Goal: Task Accomplishment & Management: Manage account settings

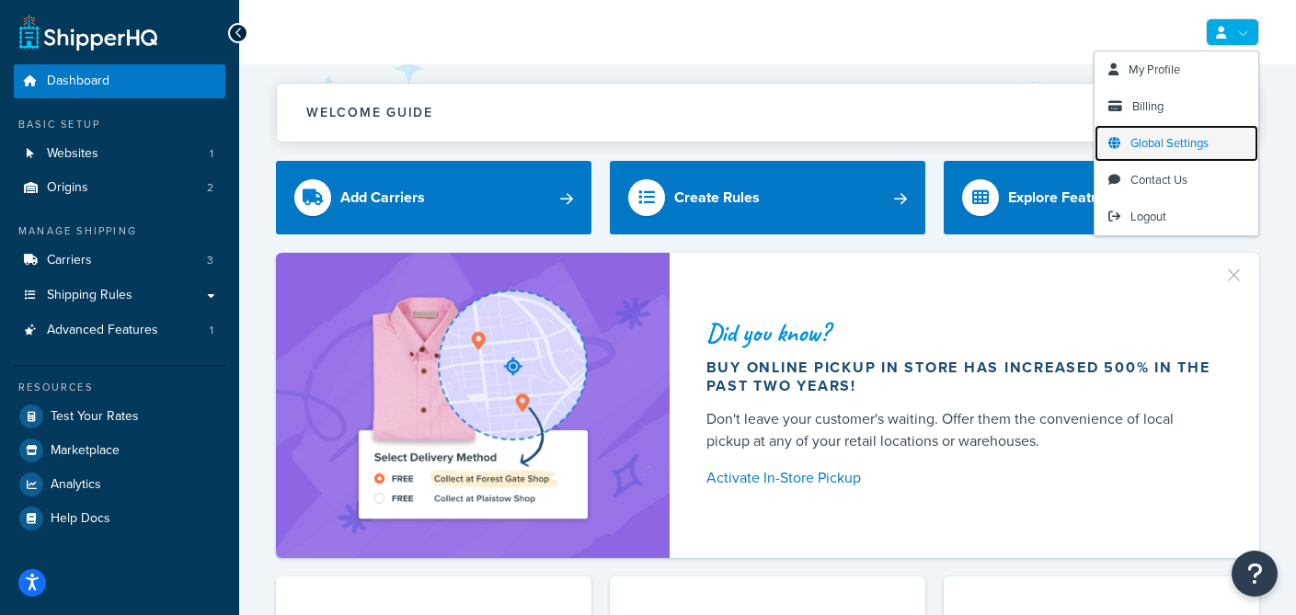
click at [1168, 146] on span "Global Settings" at bounding box center [1169, 142] width 78 height 17
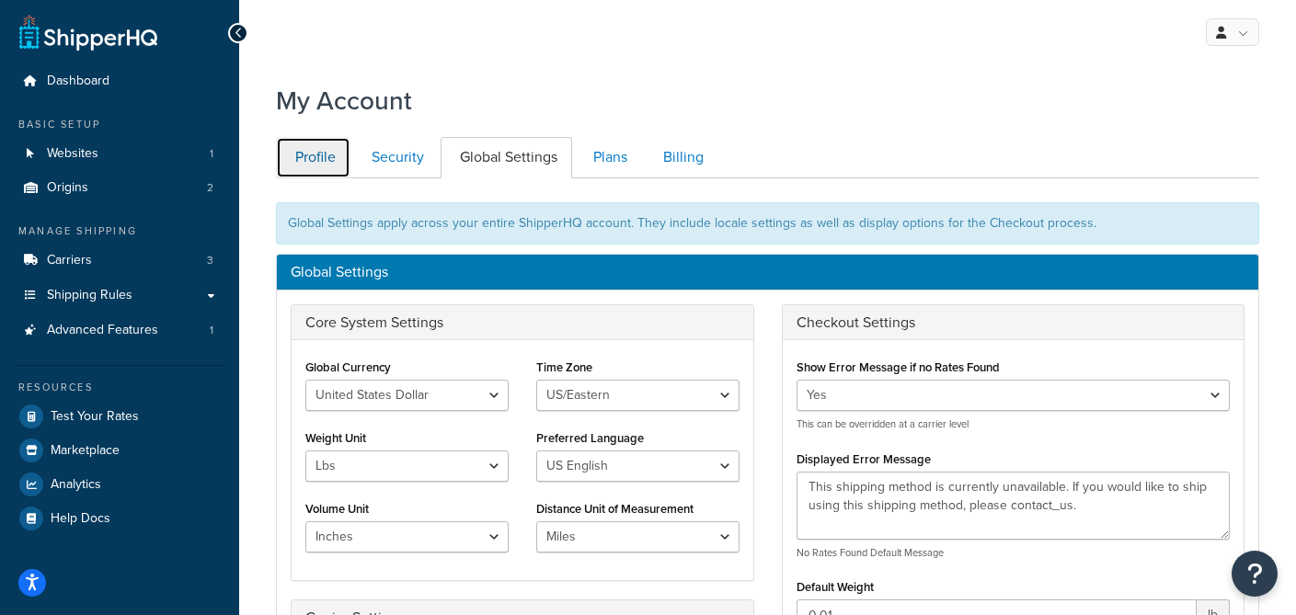
click at [315, 145] on link "Profile" at bounding box center [313, 157] width 75 height 41
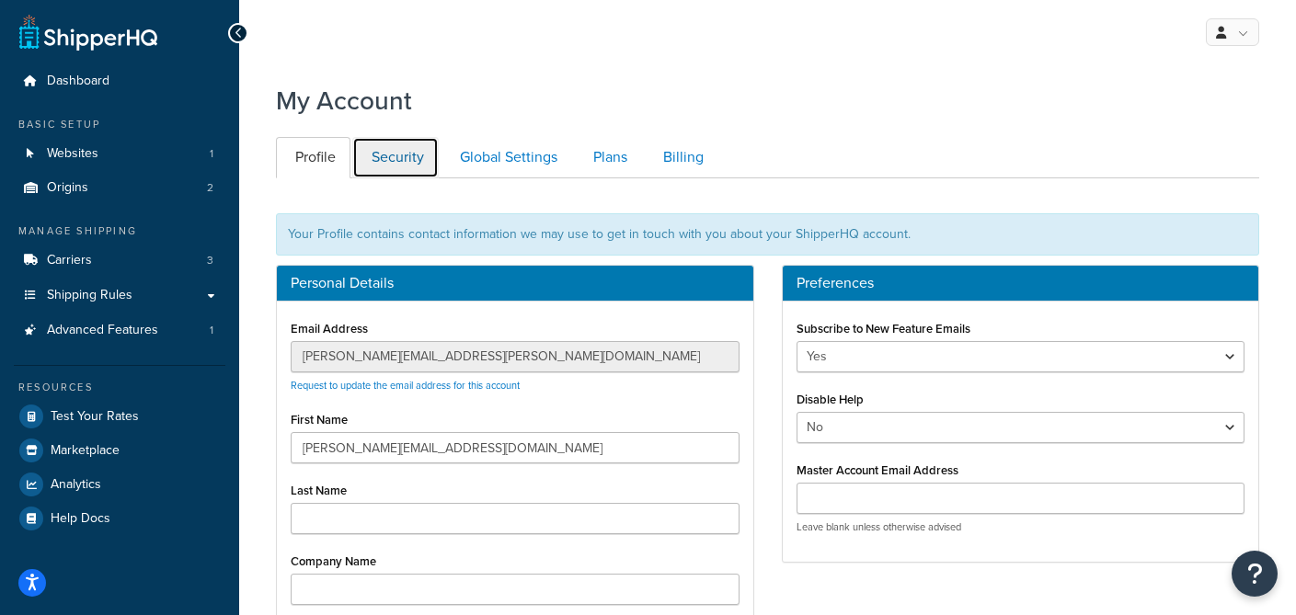
click at [416, 162] on link "Security" at bounding box center [395, 157] width 86 height 41
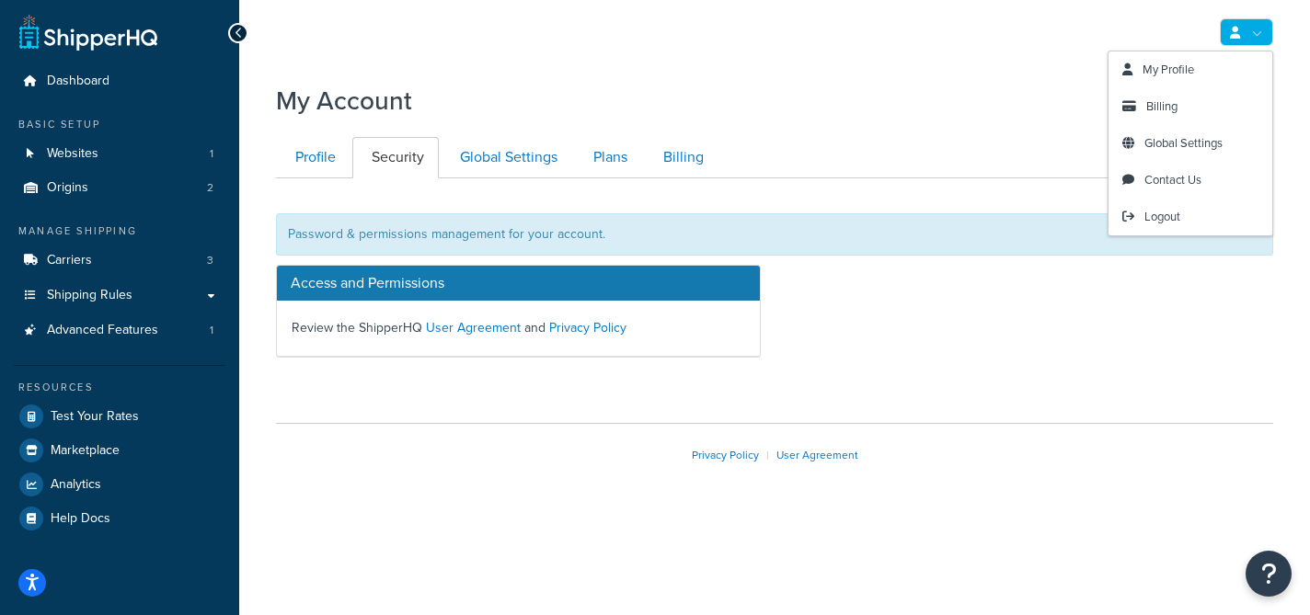
click at [1265, 33] on link at bounding box center [1246, 32] width 53 height 28
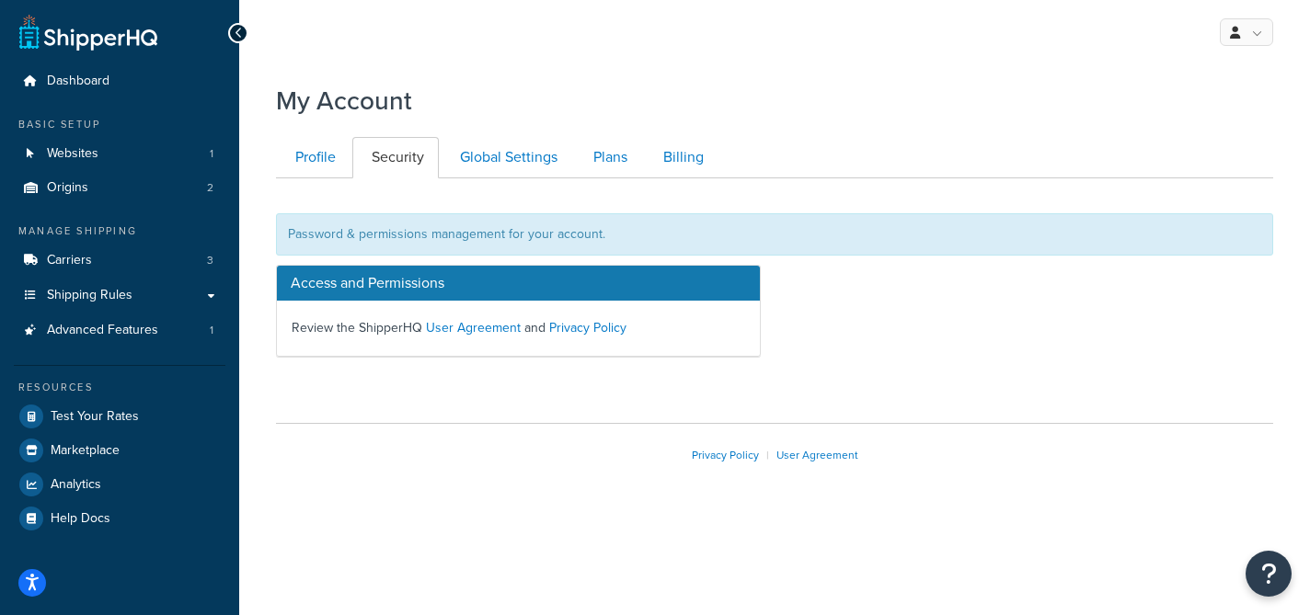
click at [226, 35] on div "Dashboard Basic Setup Websites 1 Origins 2 Manage Shipping Carriers 3 Shipping …" at bounding box center [119, 307] width 239 height 615
click at [230, 36] on div at bounding box center [238, 33] width 20 height 20
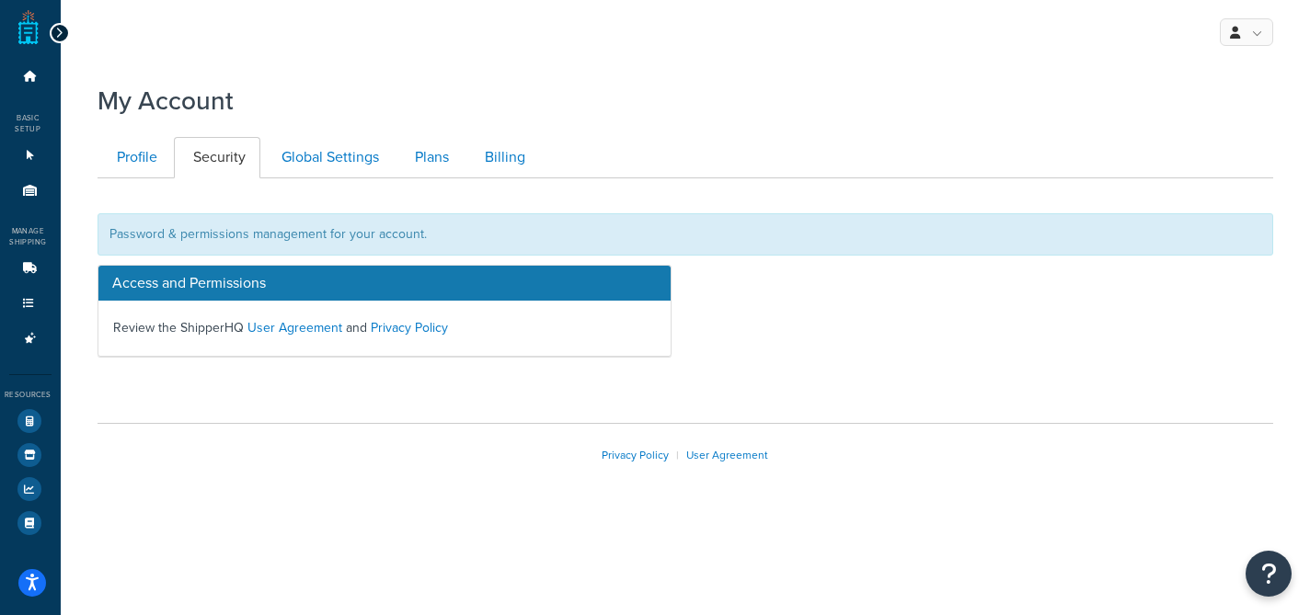
click at [59, 39] on icon at bounding box center [59, 33] width 8 height 13
